Goal: Task Accomplishment & Management: Use online tool/utility

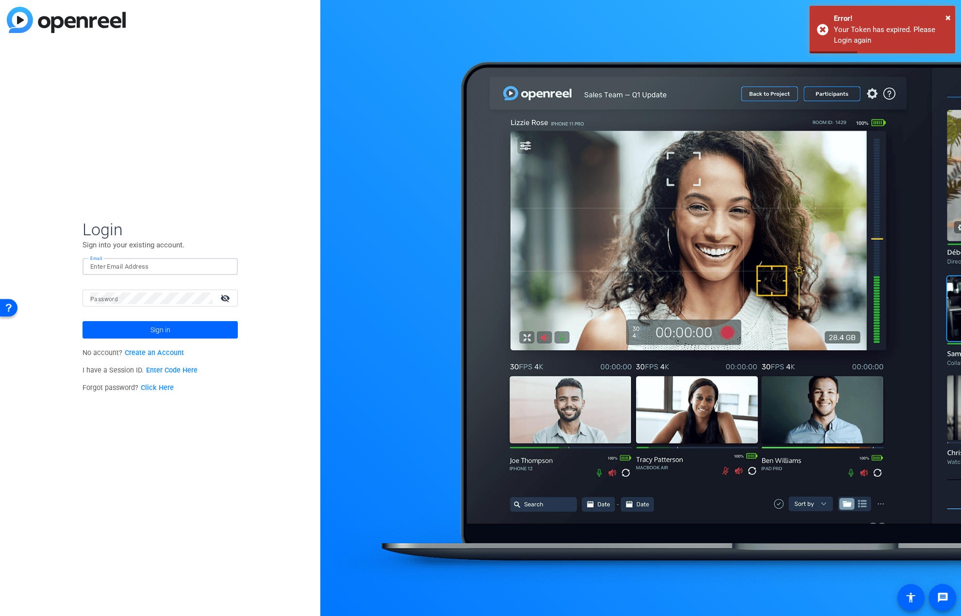
click at [143, 265] on input "Email" at bounding box center [160, 267] width 140 height 12
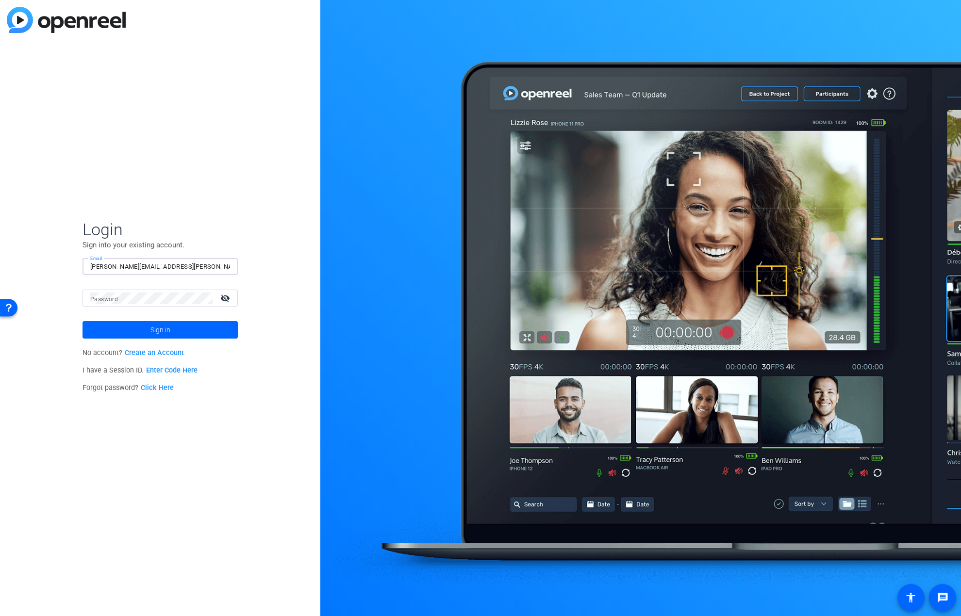
type input "[PERSON_NAME][EMAIL_ADDRESS][PERSON_NAME][DOMAIN_NAME]"
click at [82, 321] on button "Sign in" at bounding box center [159, 329] width 155 height 17
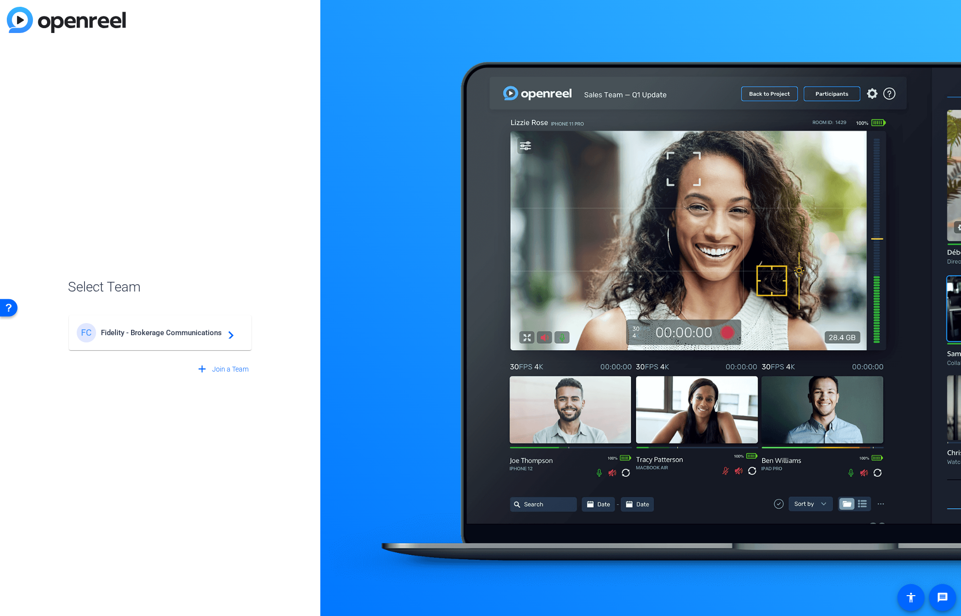
click at [130, 336] on span "Fidelity - Brokerage Communications" at bounding box center [161, 332] width 121 height 9
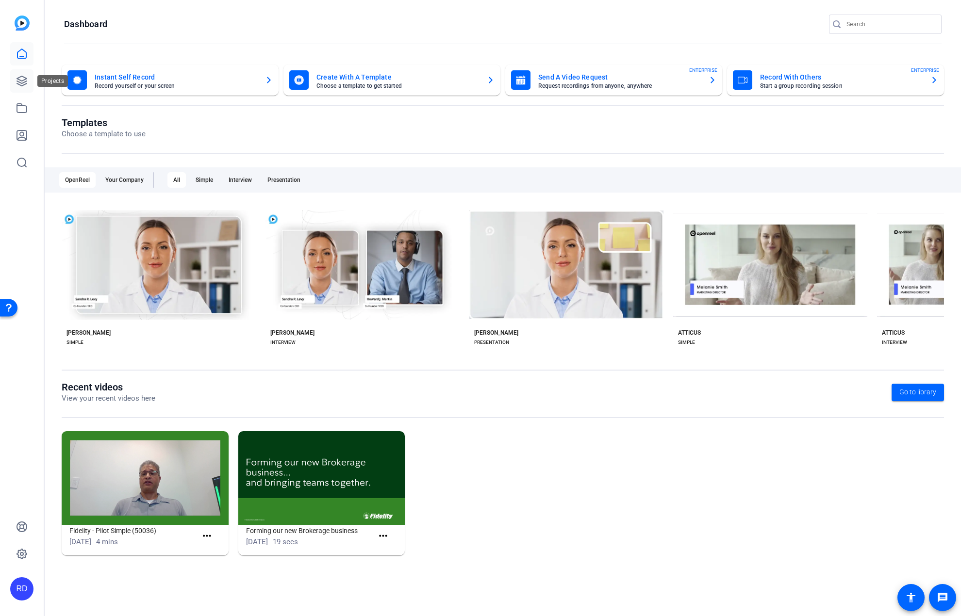
click at [18, 83] on icon at bounding box center [22, 81] width 12 height 12
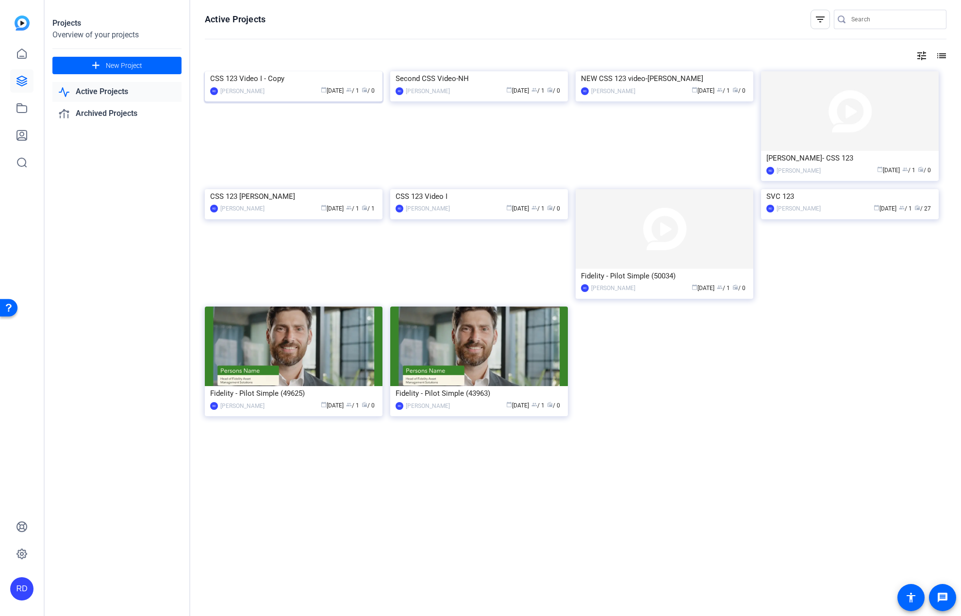
click at [309, 71] on img at bounding box center [294, 71] width 178 height 0
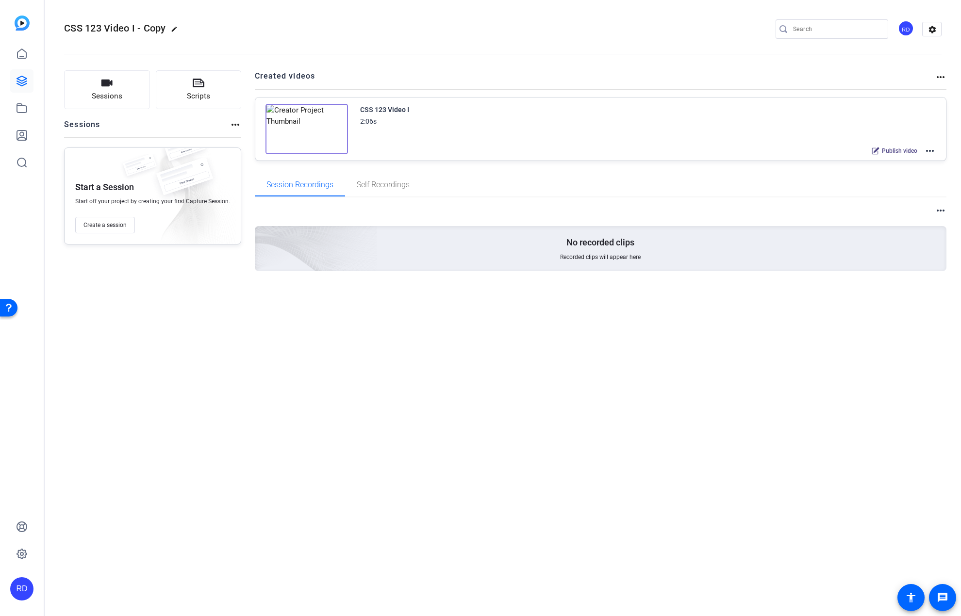
click at [932, 151] on mat-icon "more_horiz" at bounding box center [930, 151] width 12 height 12
click at [906, 165] on span "Edit in Creator" at bounding box center [894, 162] width 67 height 12
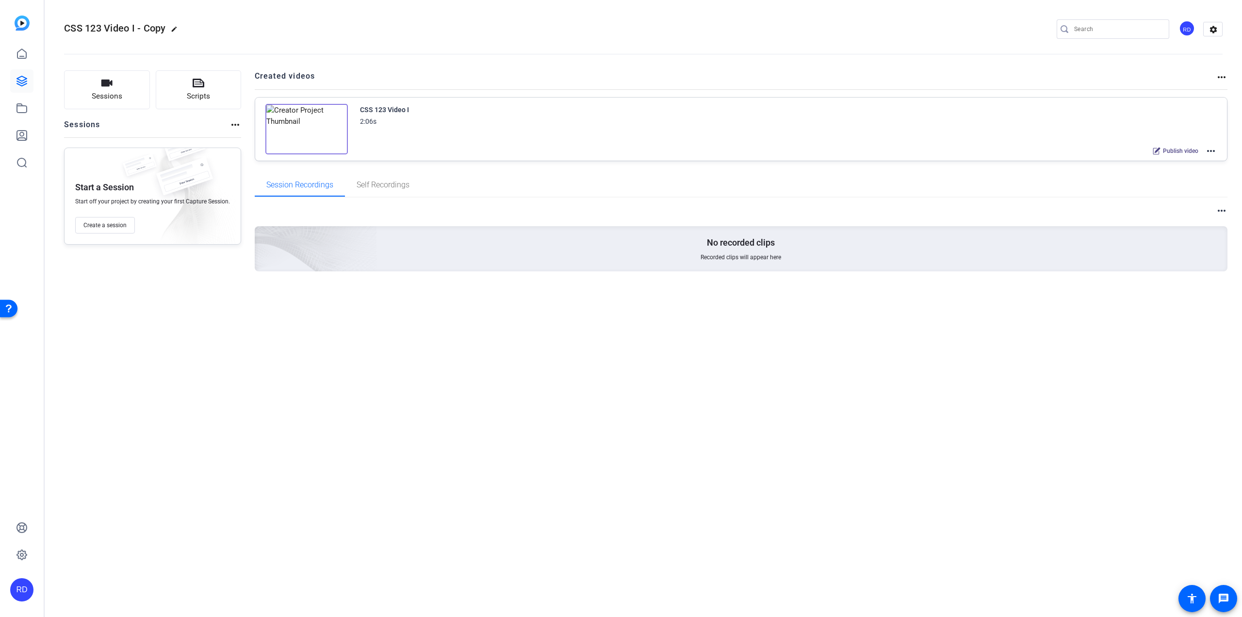
click at [960, 147] on mat-icon "more_horiz" at bounding box center [1211, 151] width 12 height 12
click at [960, 162] on span "Edit in Creator" at bounding box center [1175, 162] width 67 height 12
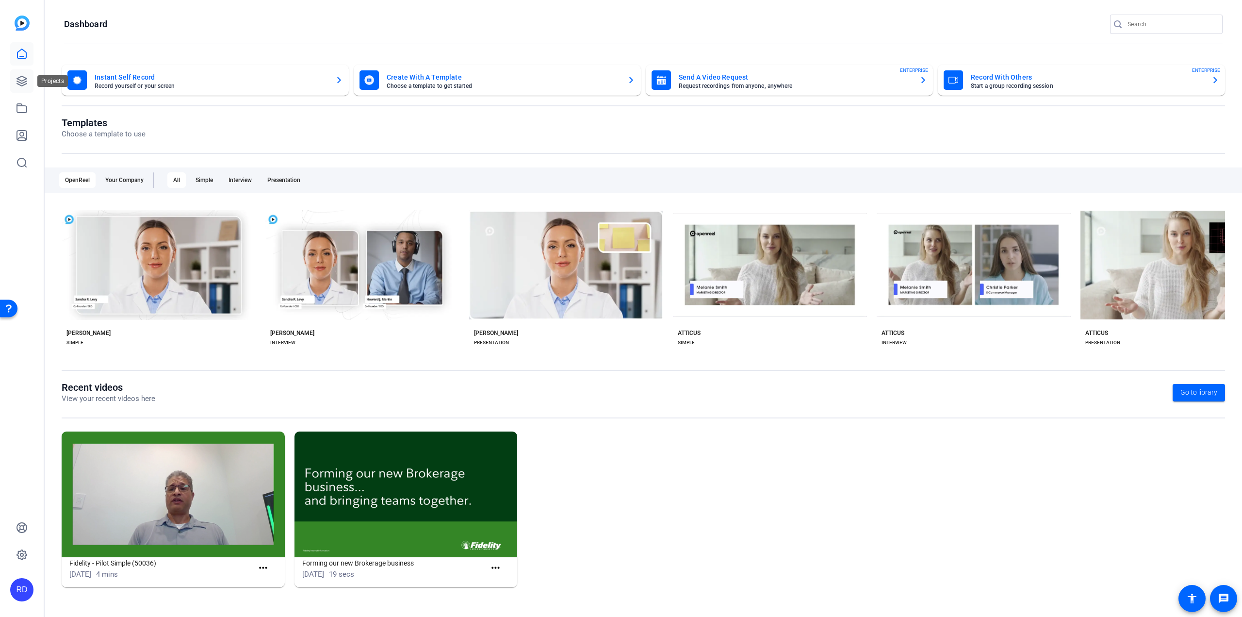
click at [26, 89] on link at bounding box center [21, 80] width 23 height 23
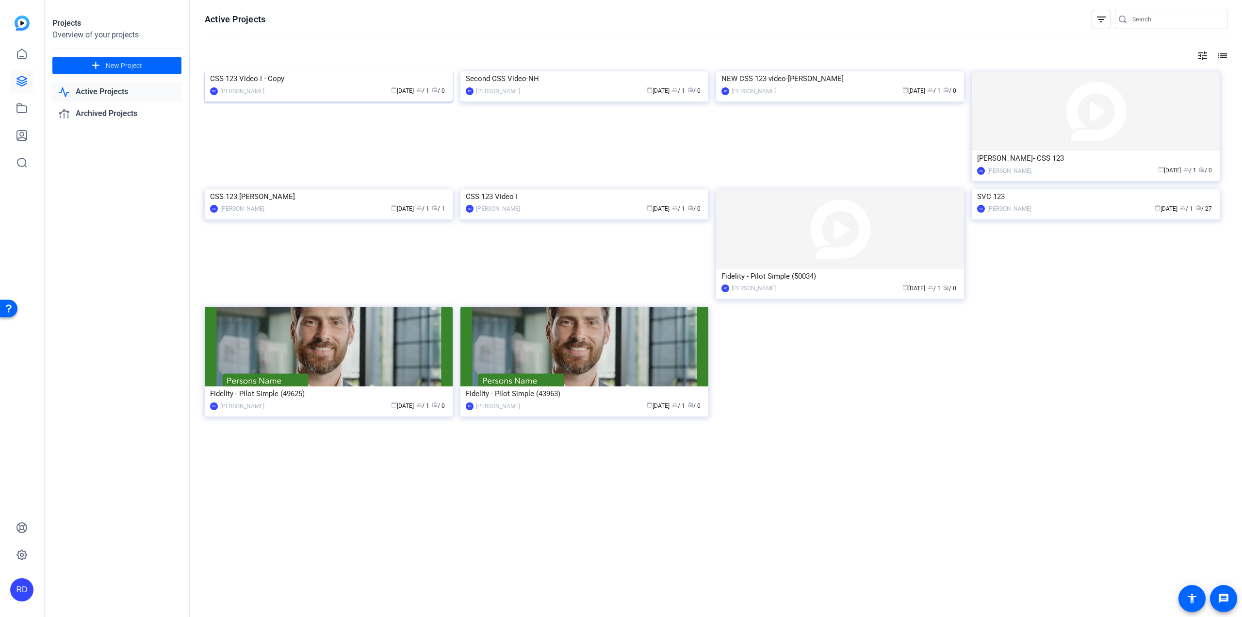
click at [406, 71] on img at bounding box center [329, 71] width 248 height 0
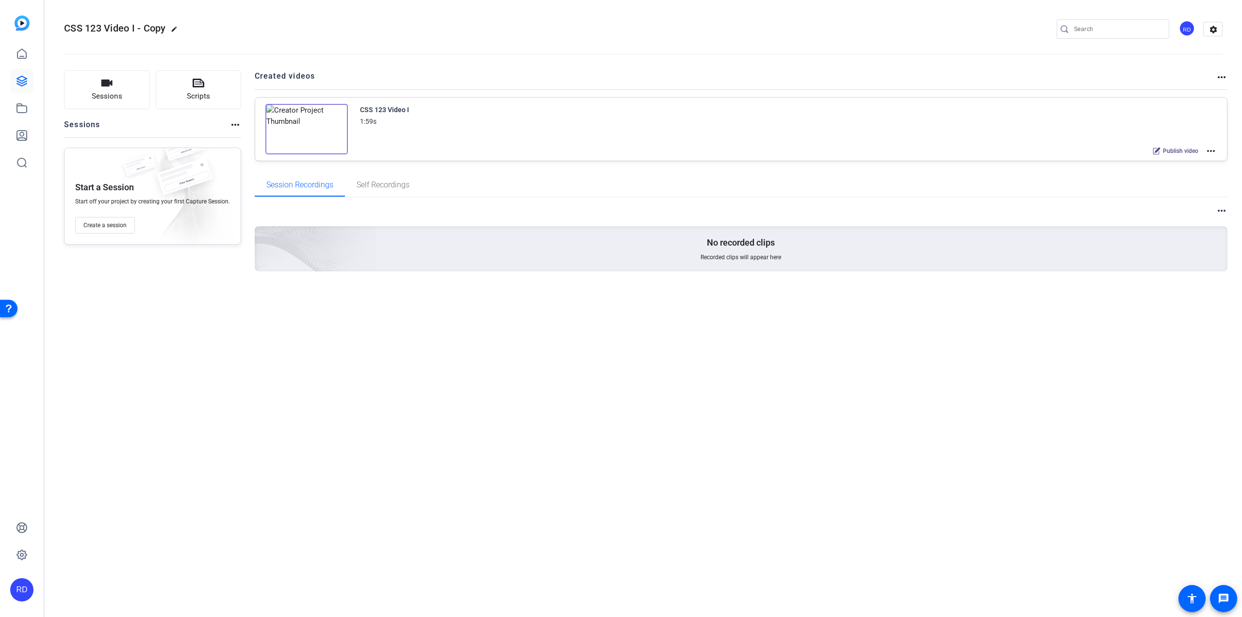
click at [1212, 149] on mat-icon "more_horiz" at bounding box center [1211, 151] width 12 height 12
click at [1198, 161] on span "Edit in Creator" at bounding box center [1175, 162] width 67 height 12
